Goal: Navigation & Orientation: Find specific page/section

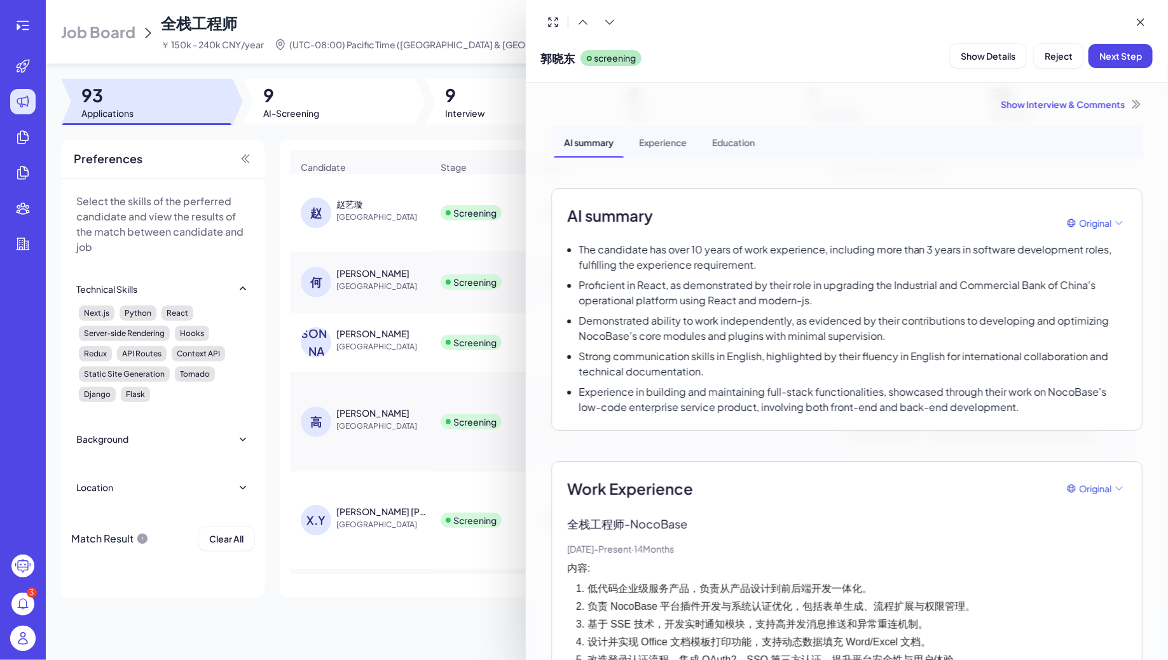
scroll to position [252, 0]
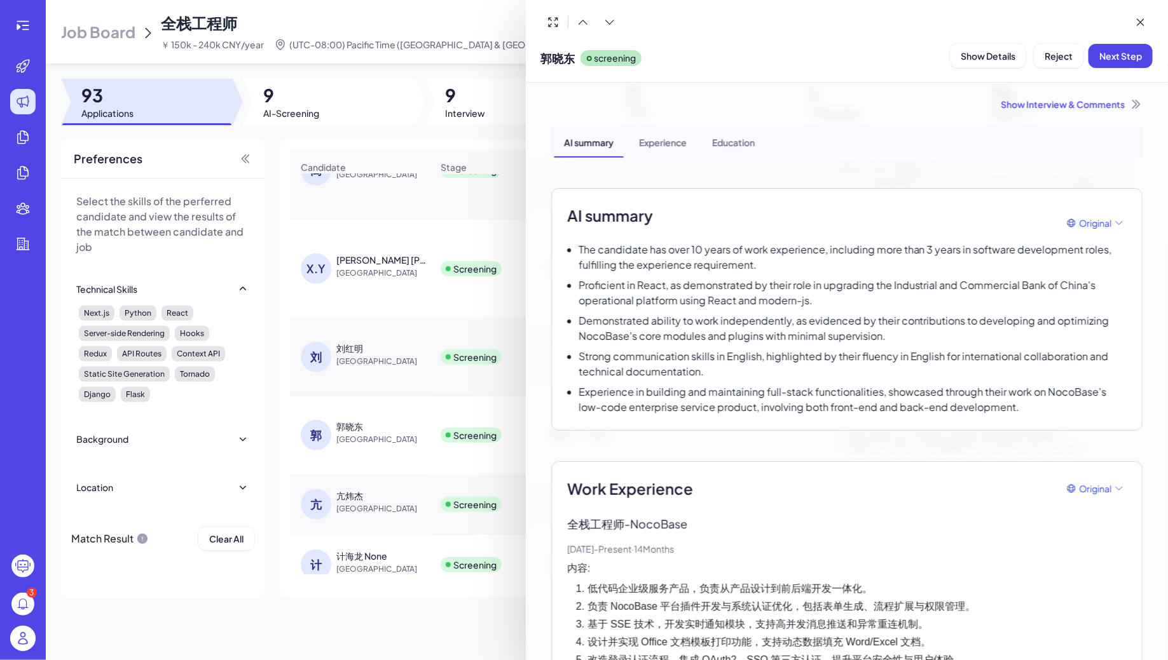
click at [36, 22] on div at bounding box center [584, 330] width 1168 height 660
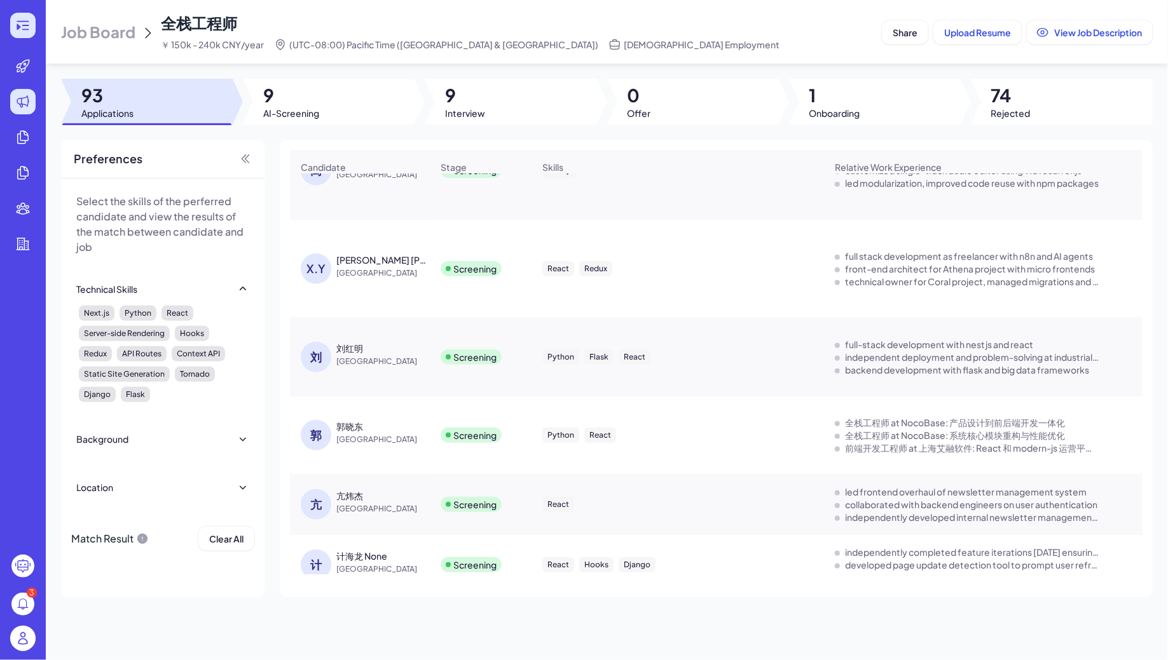
click at [26, 24] on icon at bounding box center [22, 25] width 15 height 15
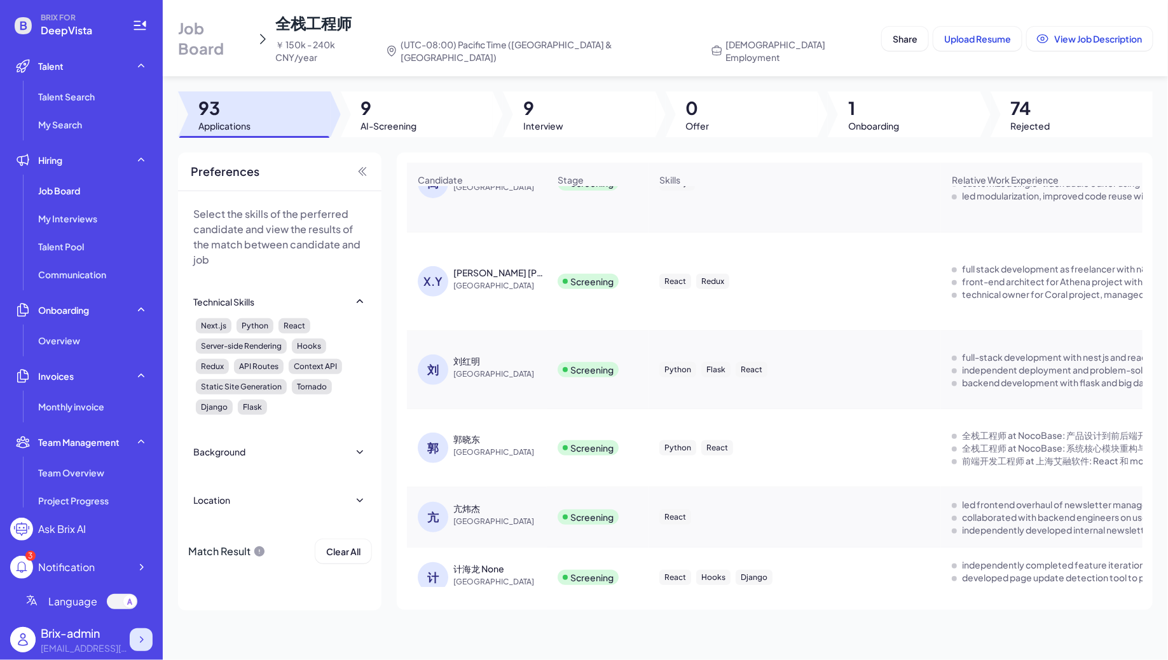
click at [139, 645] on icon at bounding box center [141, 640] width 13 height 13
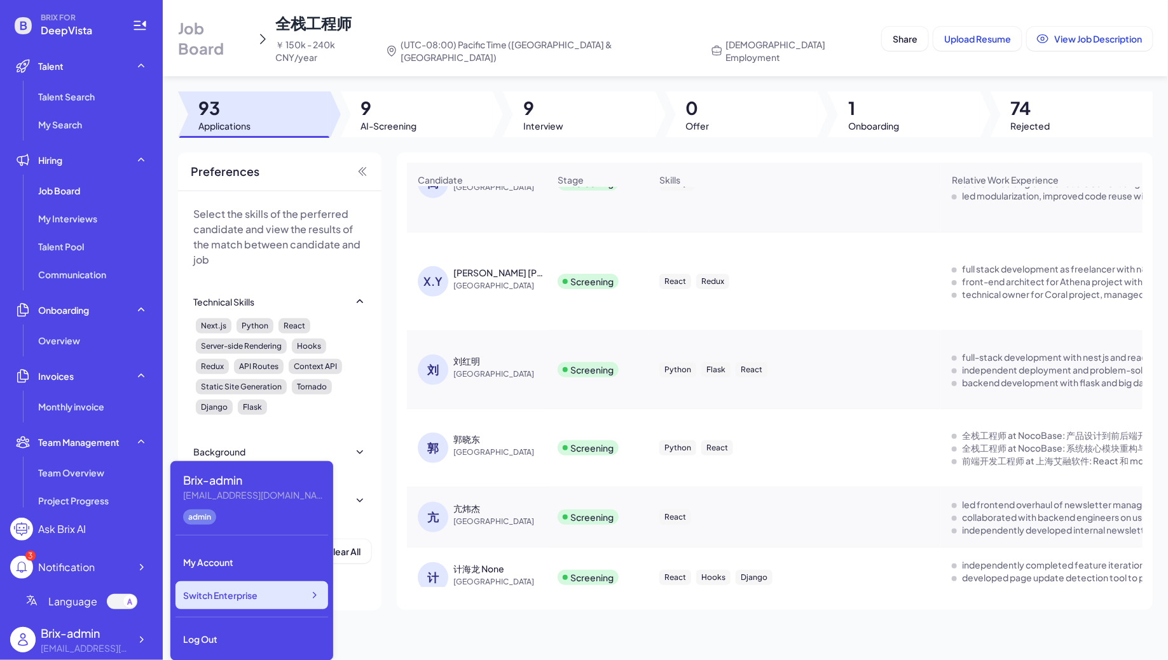
click at [281, 606] on div "Switch Enterprise" at bounding box center [251, 596] width 153 height 28
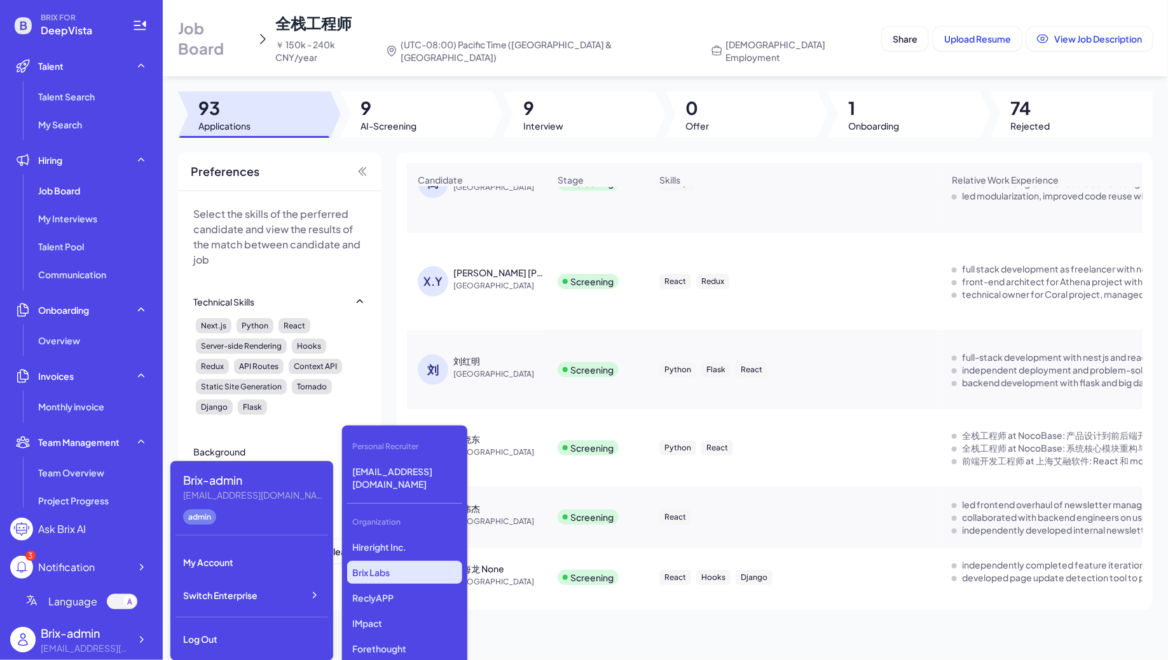
scroll to position [3176, 0]
click at [402, 589] on p "Capix" at bounding box center [404, 600] width 115 height 23
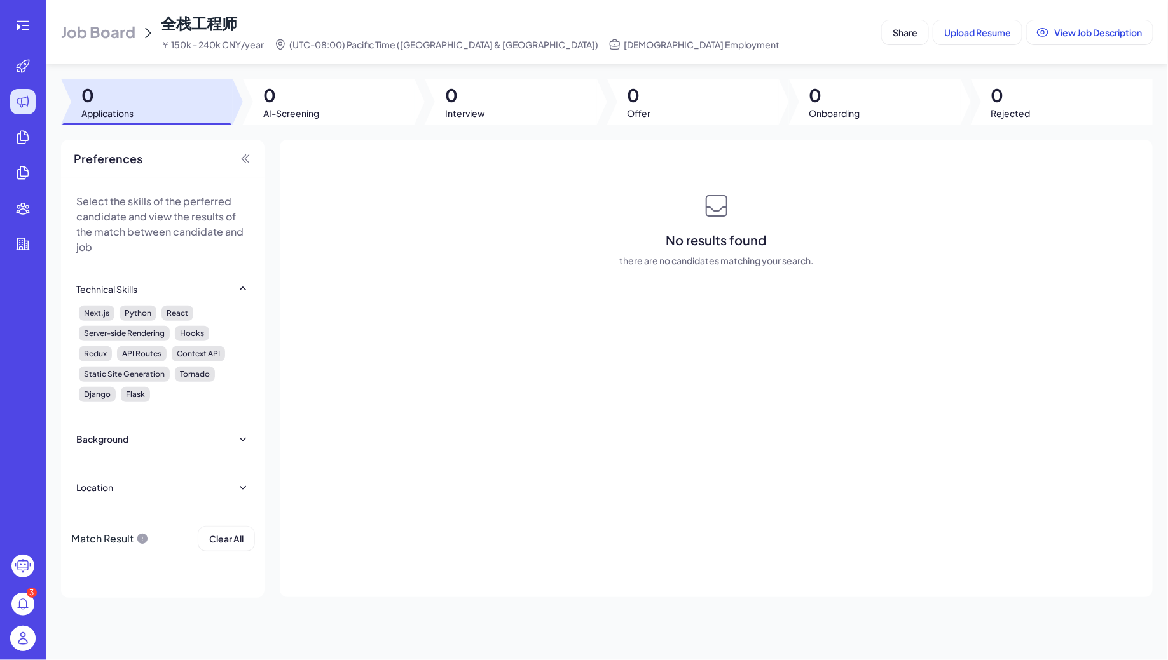
click at [92, 28] on span "Job Board" at bounding box center [98, 32] width 74 height 20
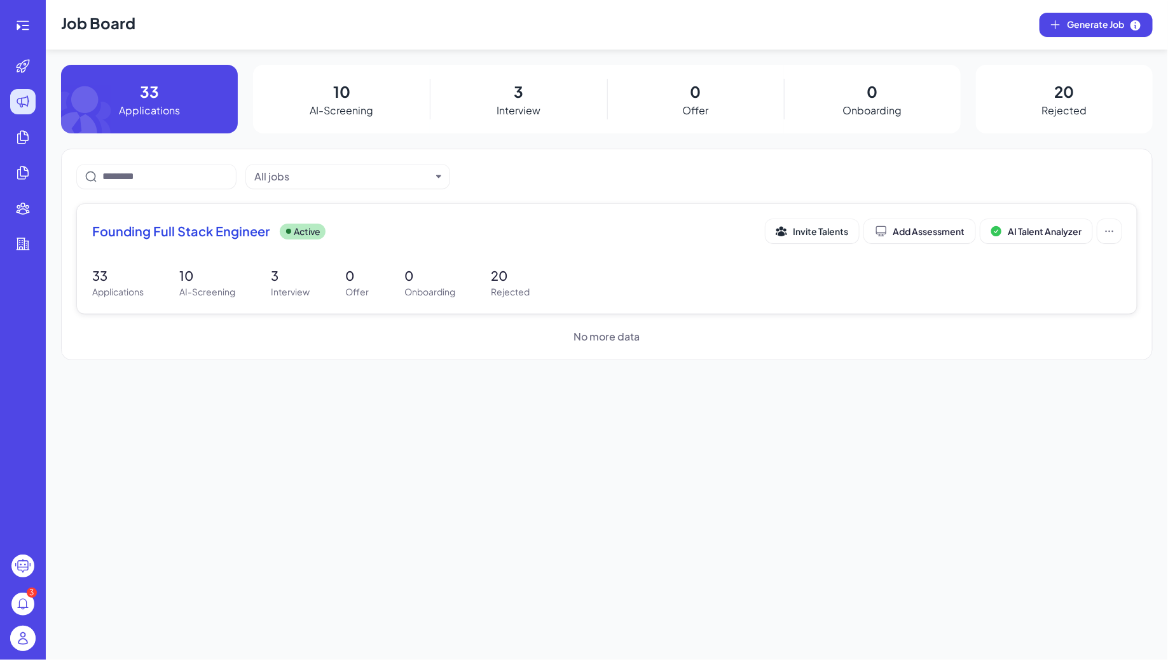
click at [373, 248] on div "Founding Full Stack Engineer Active Invite Talents Add Assessment AI Talent Ana…" at bounding box center [606, 235] width 1029 height 32
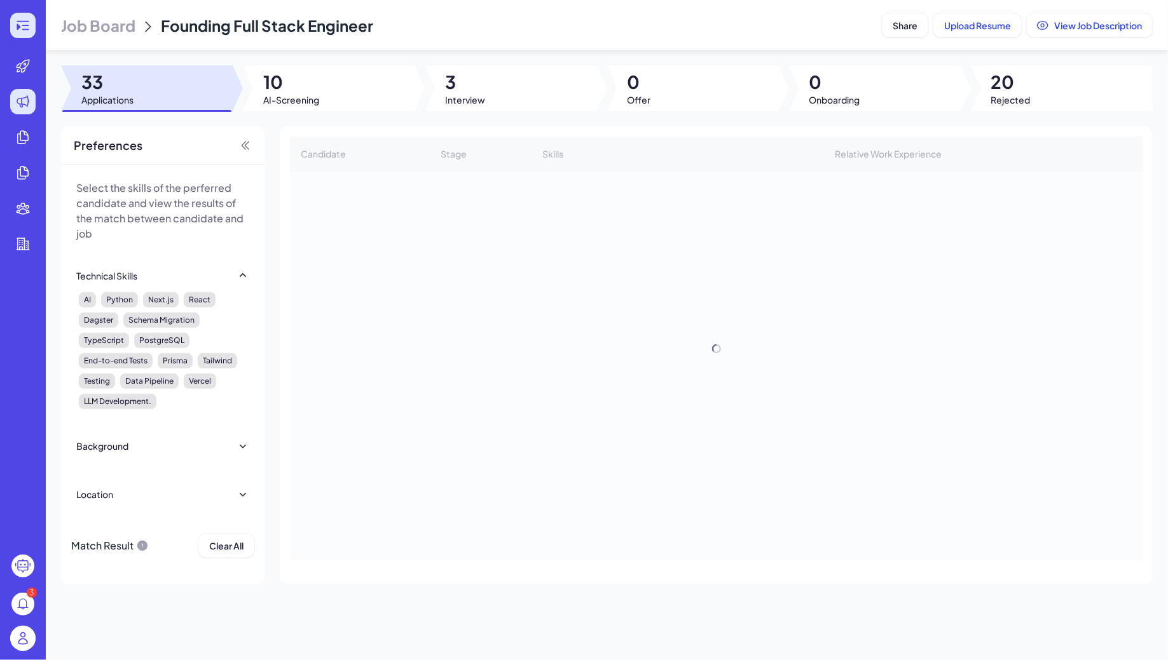
click at [25, 29] on icon at bounding box center [22, 25] width 15 height 15
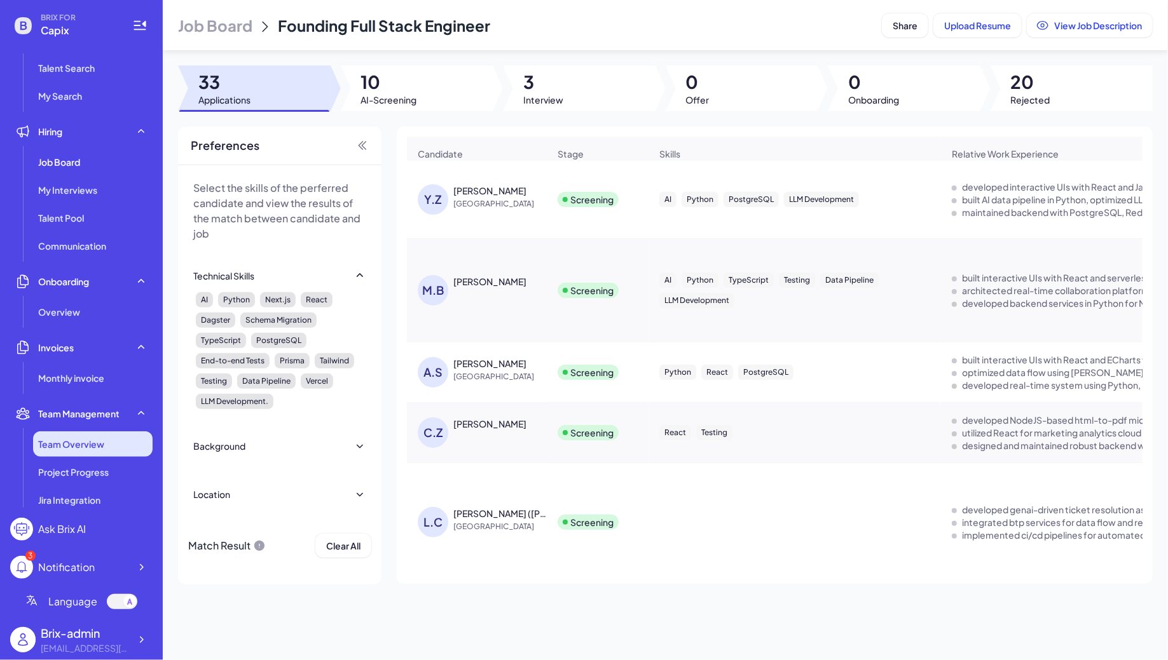
scroll to position [29, 0]
click at [85, 453] on li "Team Overview" at bounding box center [93, 443] width 120 height 25
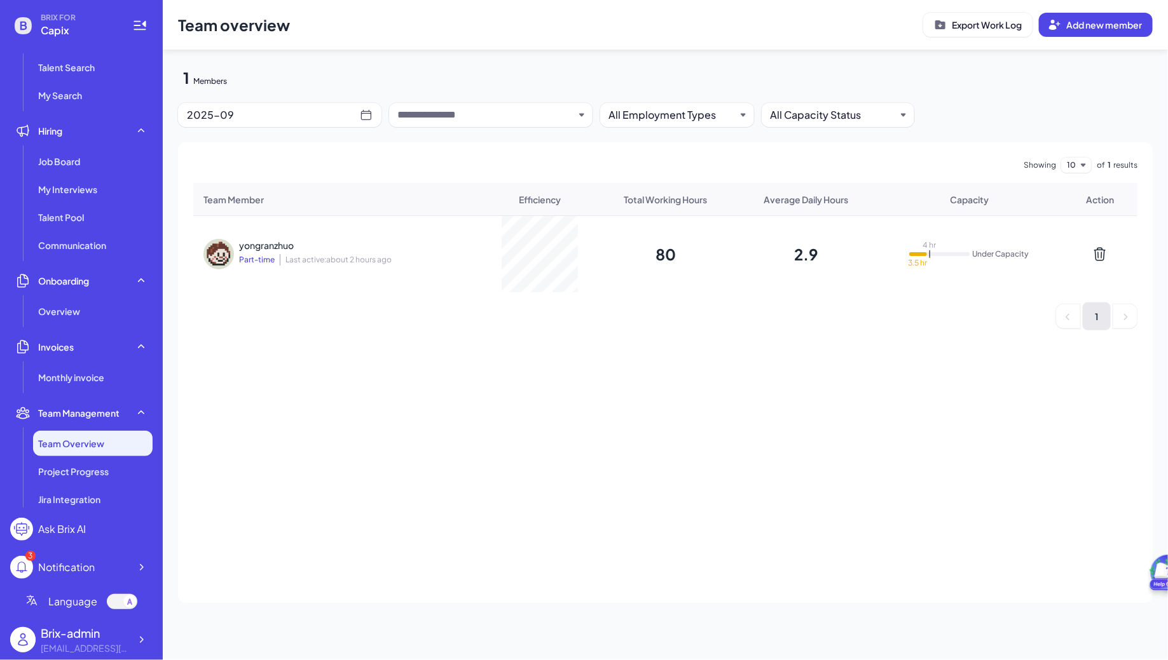
click at [347, 254] on span "Last active: about 2 hours ago" at bounding box center [336, 259] width 112 height 11
